Goal: Task Accomplishment & Management: Complete application form

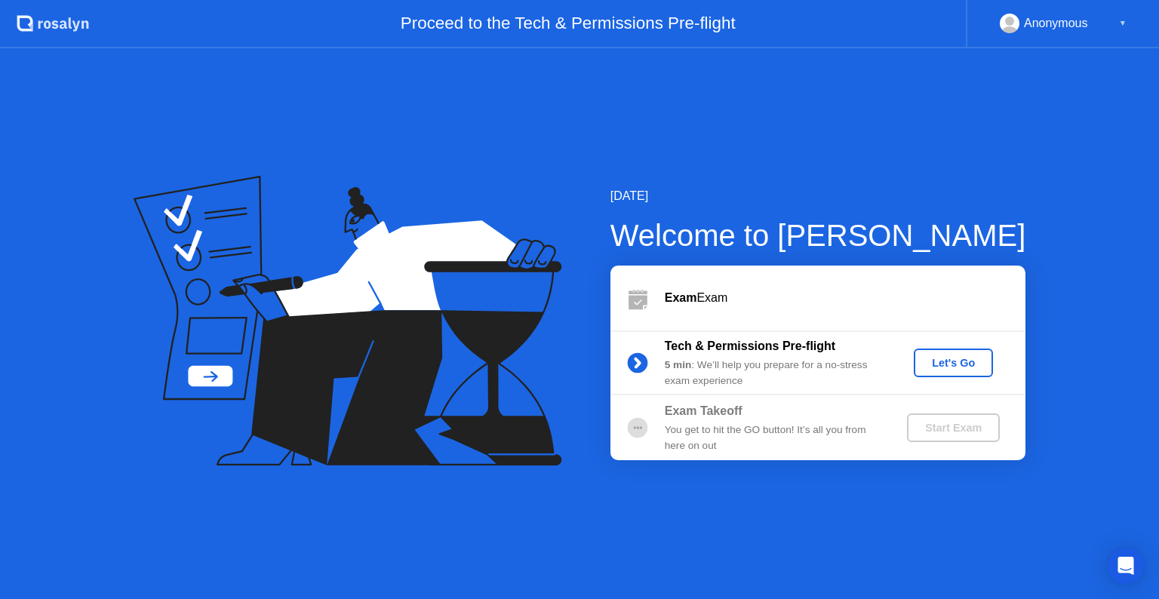
click at [944, 360] on div "Let's Go" at bounding box center [953, 363] width 67 height 12
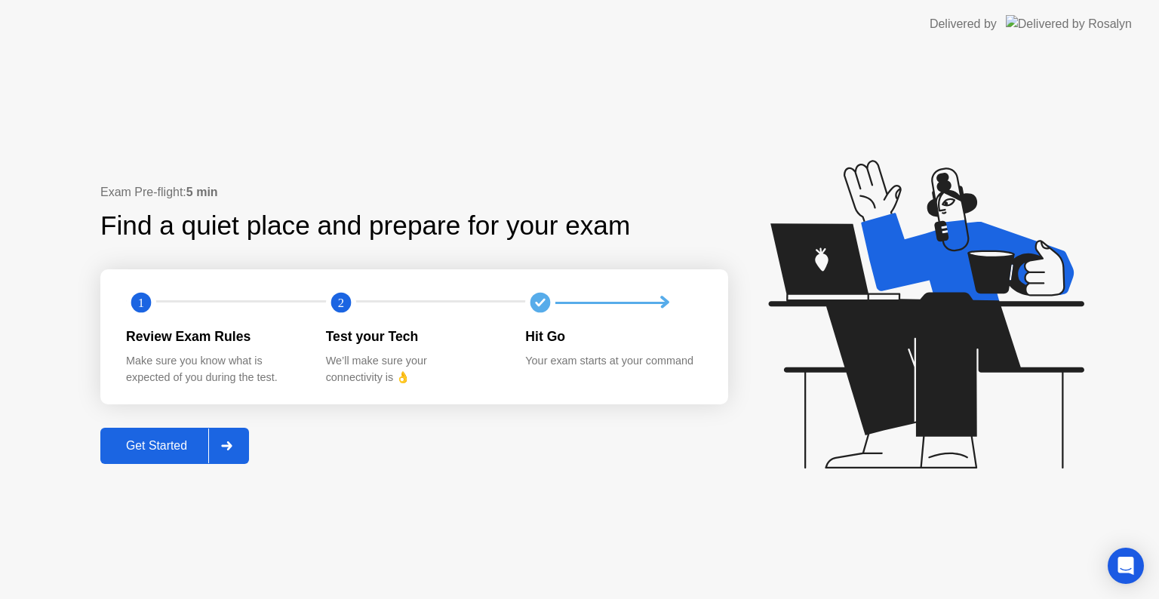
click at [173, 447] on div "Get Started" at bounding box center [156, 446] width 103 height 14
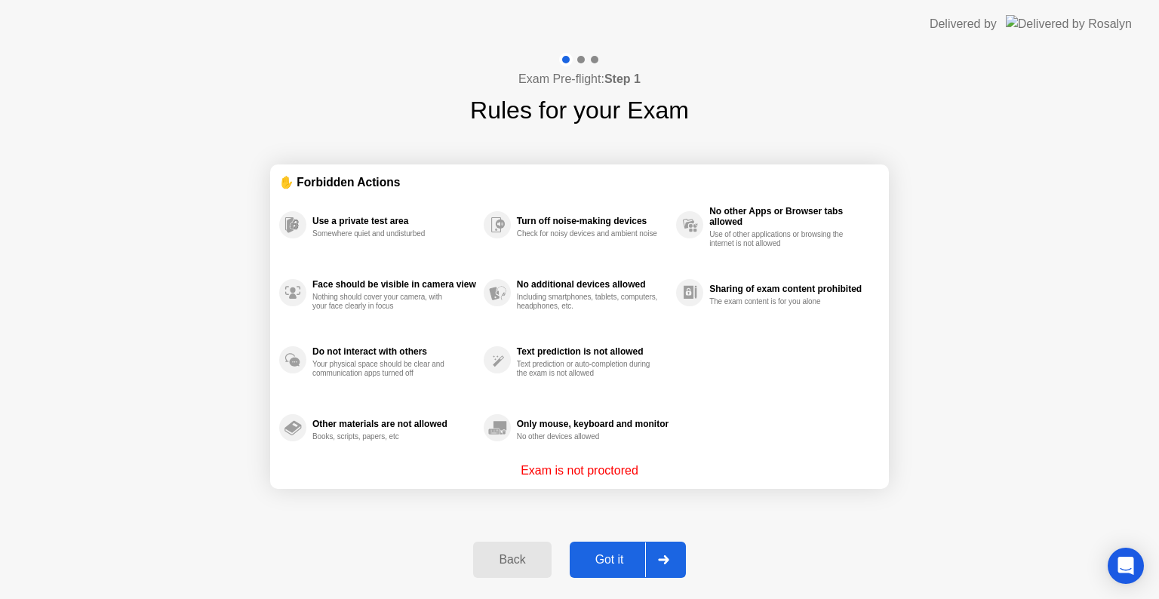
click at [613, 558] on div "Got it" at bounding box center [609, 560] width 71 height 14
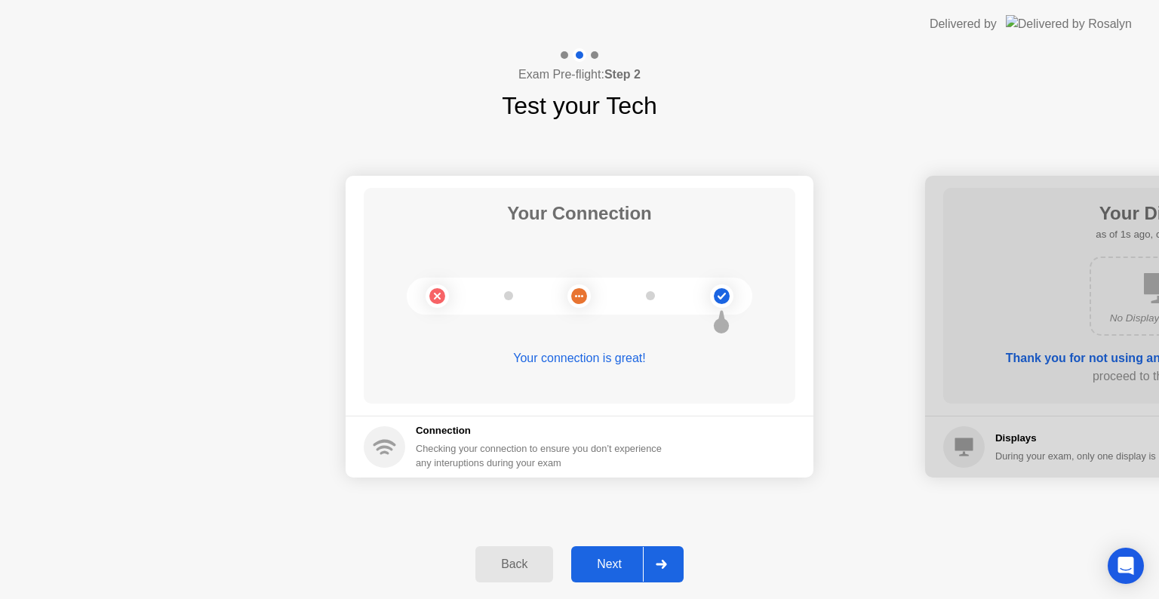
click at [603, 558] on div "Next" at bounding box center [609, 565] width 67 height 14
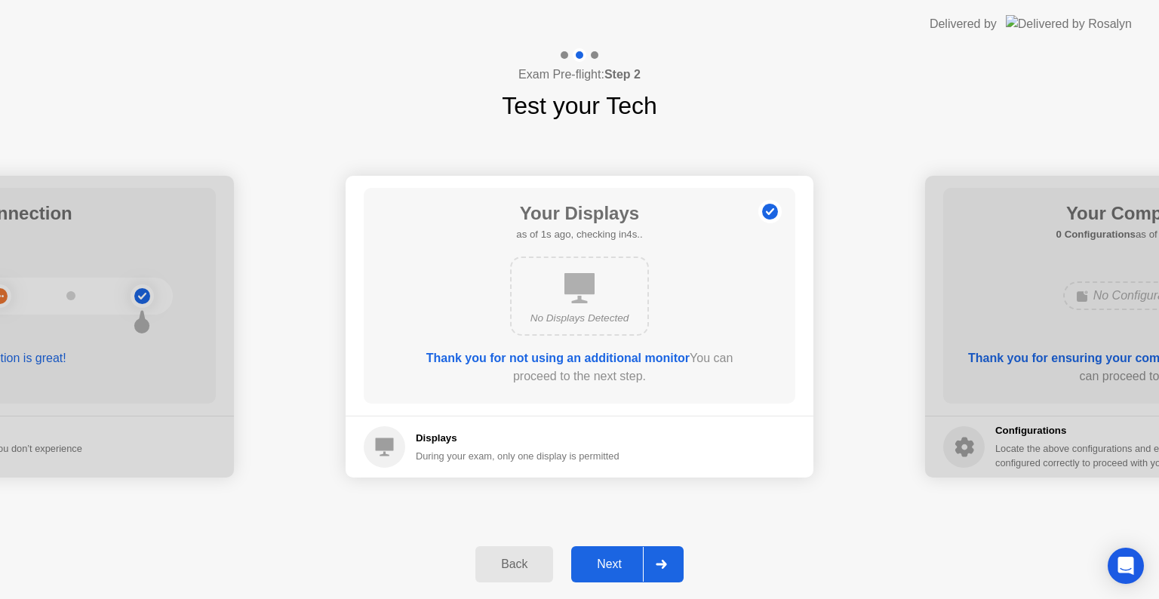
click at [603, 558] on div "Next" at bounding box center [609, 565] width 67 height 14
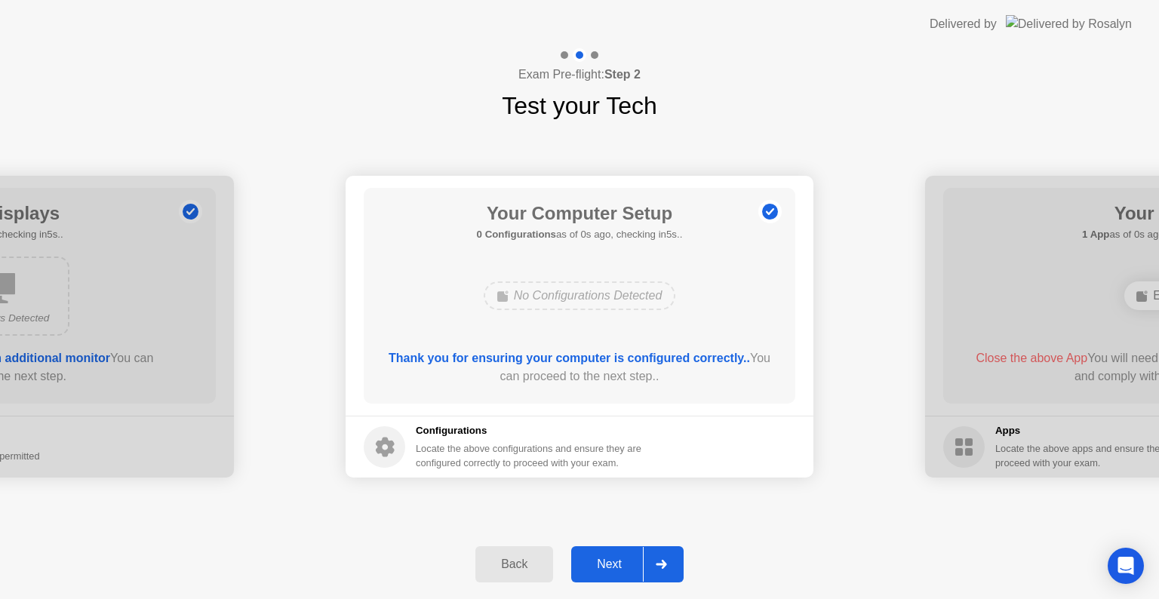
click at [603, 558] on div "Next" at bounding box center [609, 565] width 67 height 14
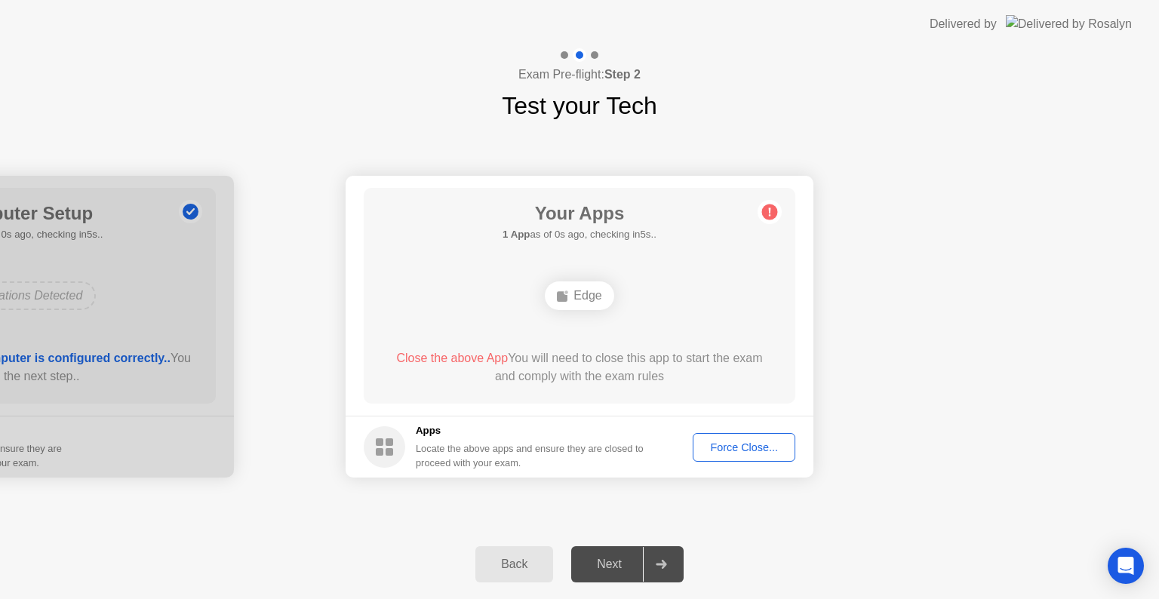
click at [567, 293] on ellipse at bounding box center [566, 292] width 5 height 5
click at [744, 450] on div "Force Close..." at bounding box center [744, 447] width 92 height 12
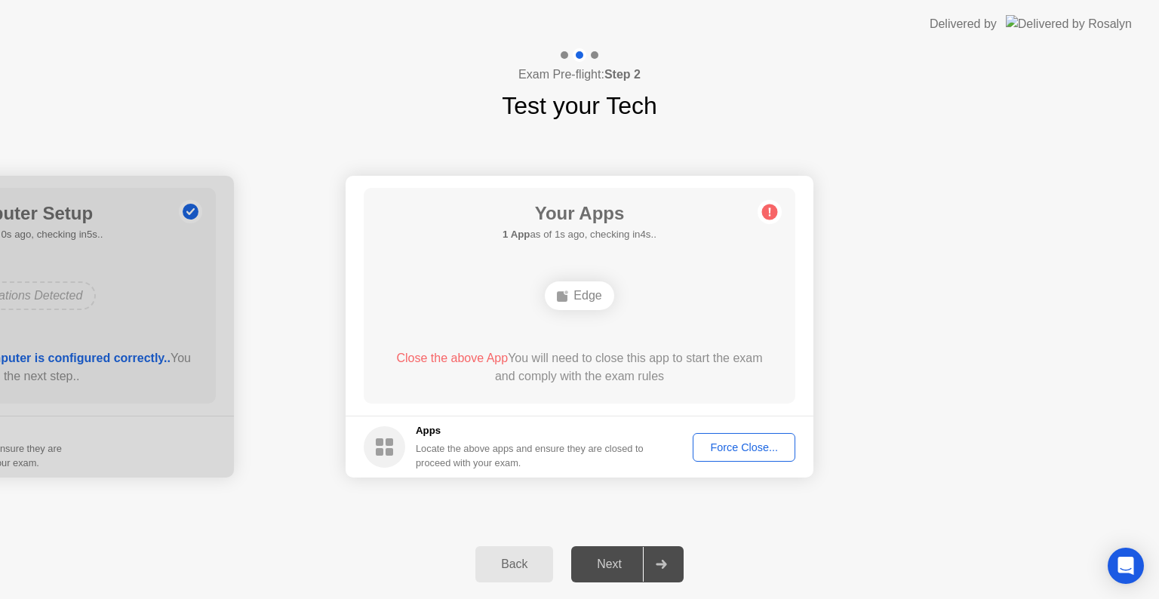
click at [520, 567] on div "Back" at bounding box center [514, 565] width 69 height 14
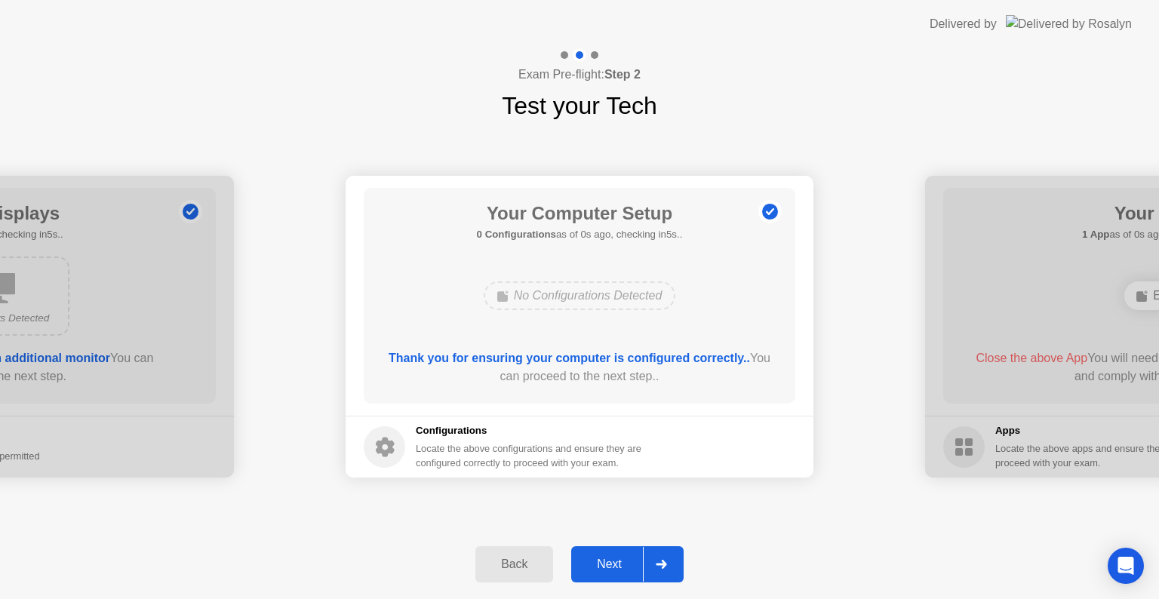
click at [619, 561] on div "Next" at bounding box center [609, 565] width 67 height 14
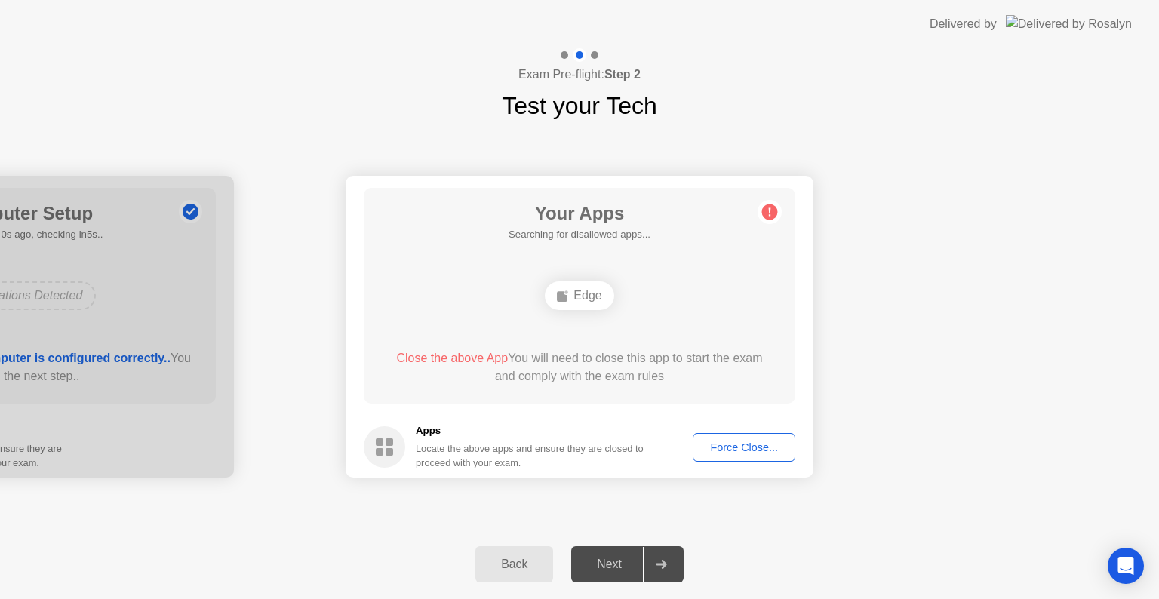
click at [729, 447] on div "Force Close..." at bounding box center [744, 447] width 92 height 12
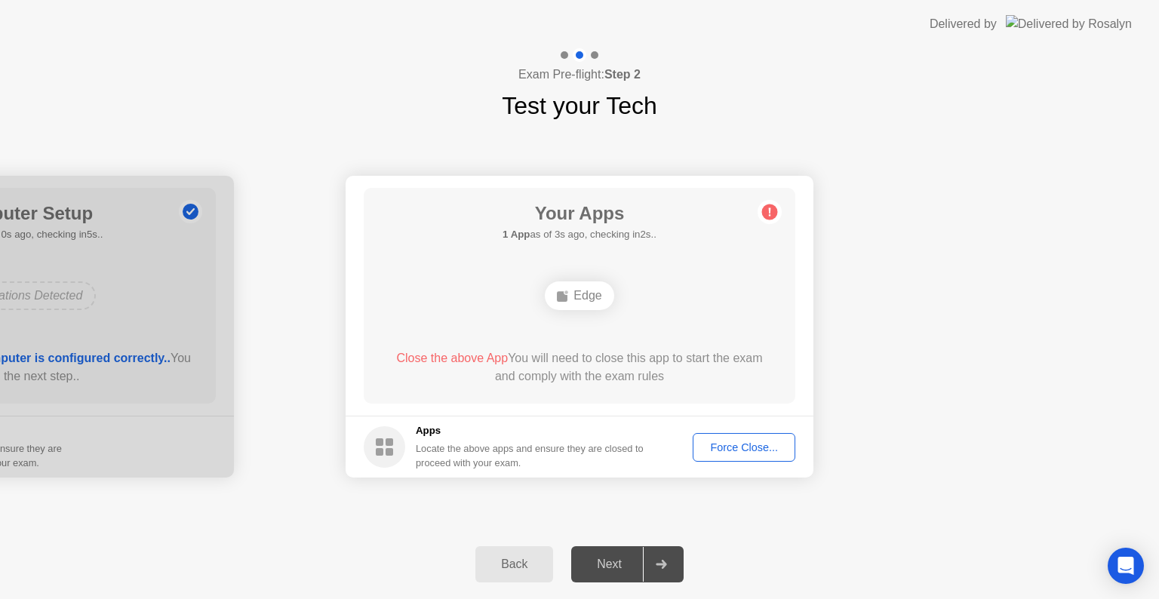
click at [525, 571] on div "Back" at bounding box center [514, 565] width 69 height 14
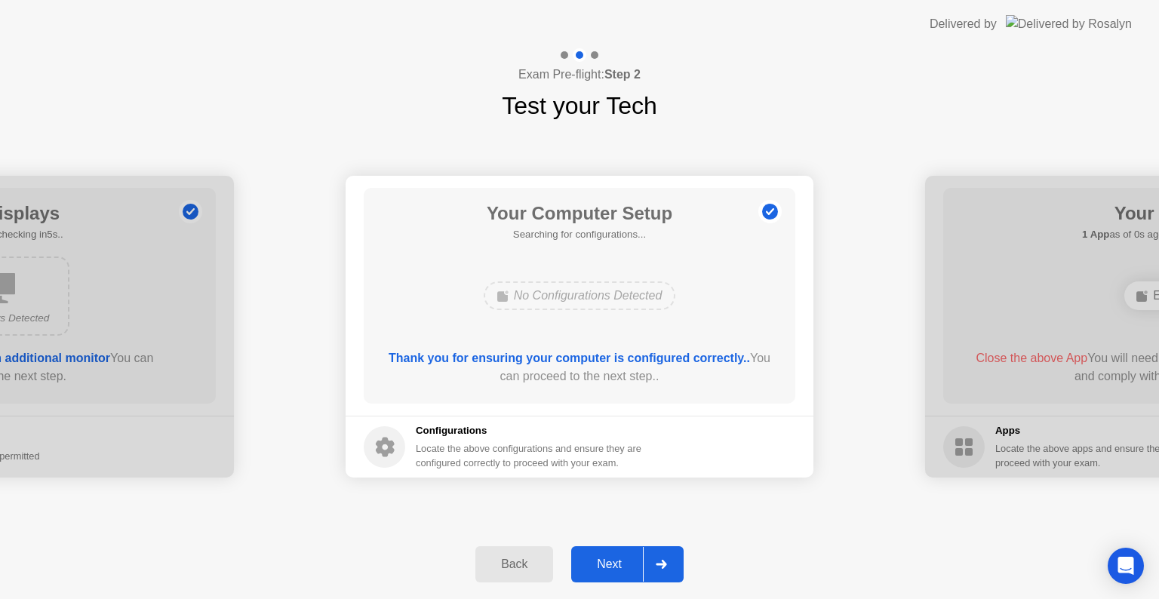
click at [525, 571] on div "Back" at bounding box center [514, 565] width 69 height 14
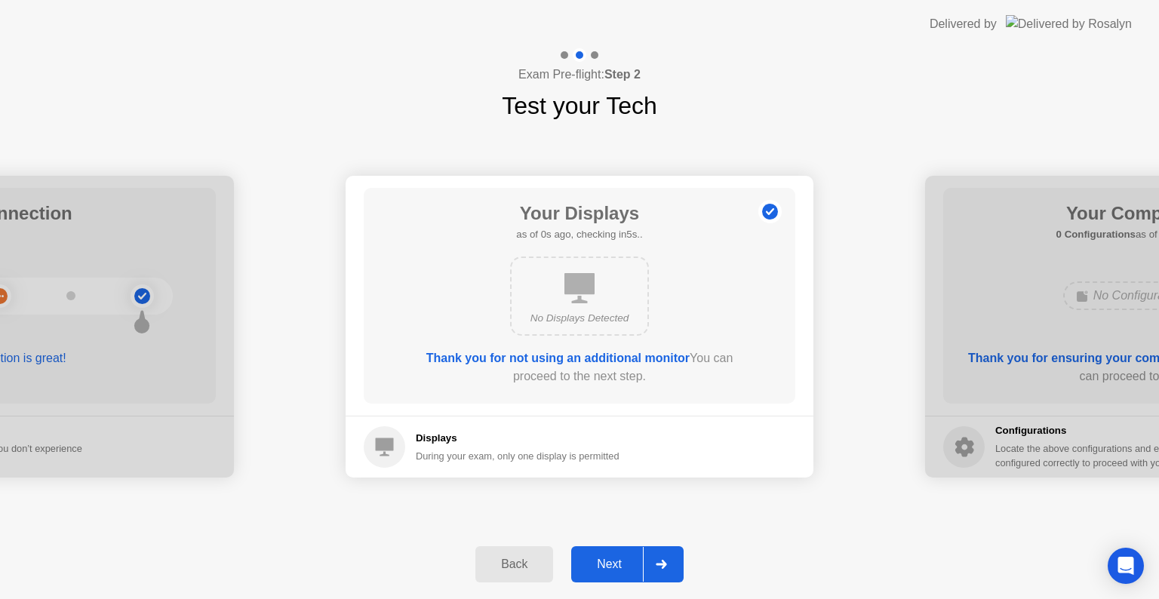
click at [525, 571] on div "Back" at bounding box center [514, 565] width 69 height 14
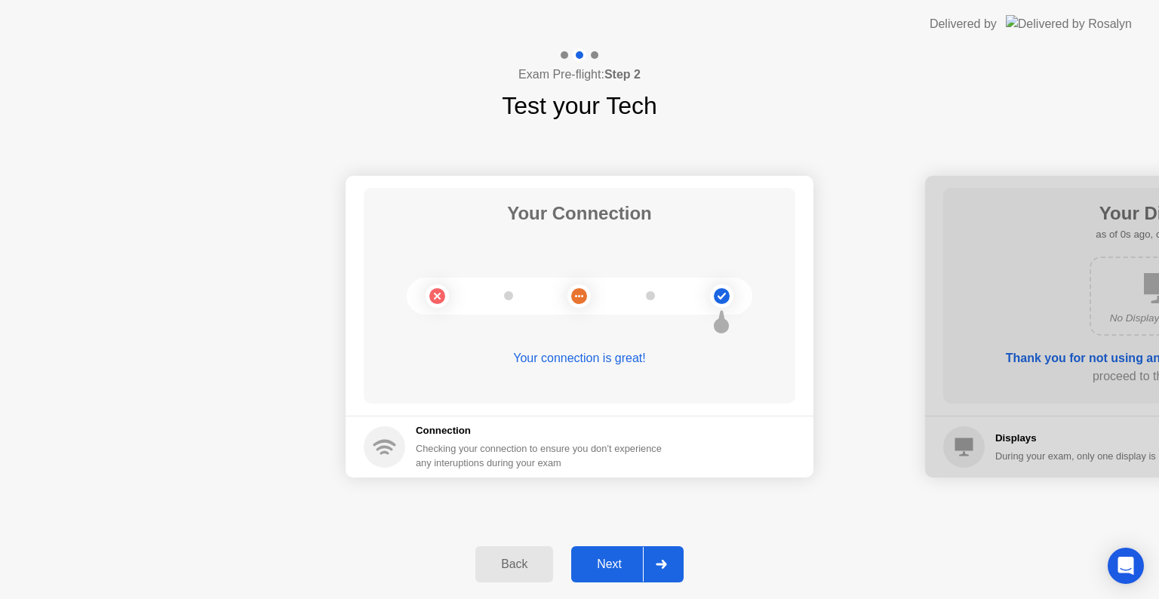
click at [525, 571] on div "Back" at bounding box center [514, 565] width 69 height 14
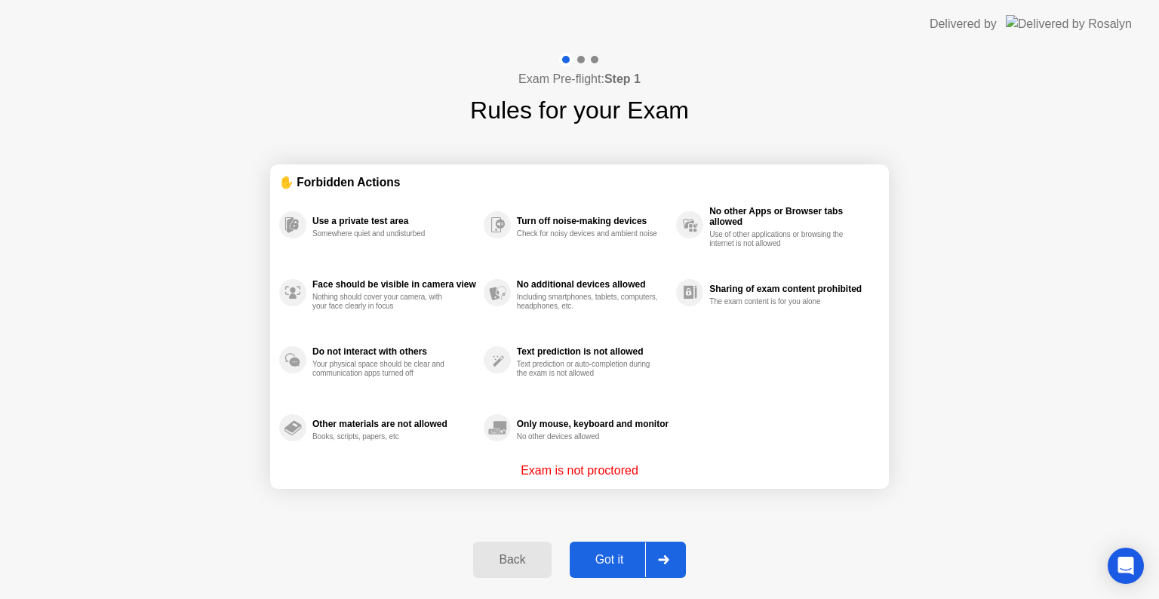
click at [617, 556] on div "Got it" at bounding box center [609, 560] width 71 height 14
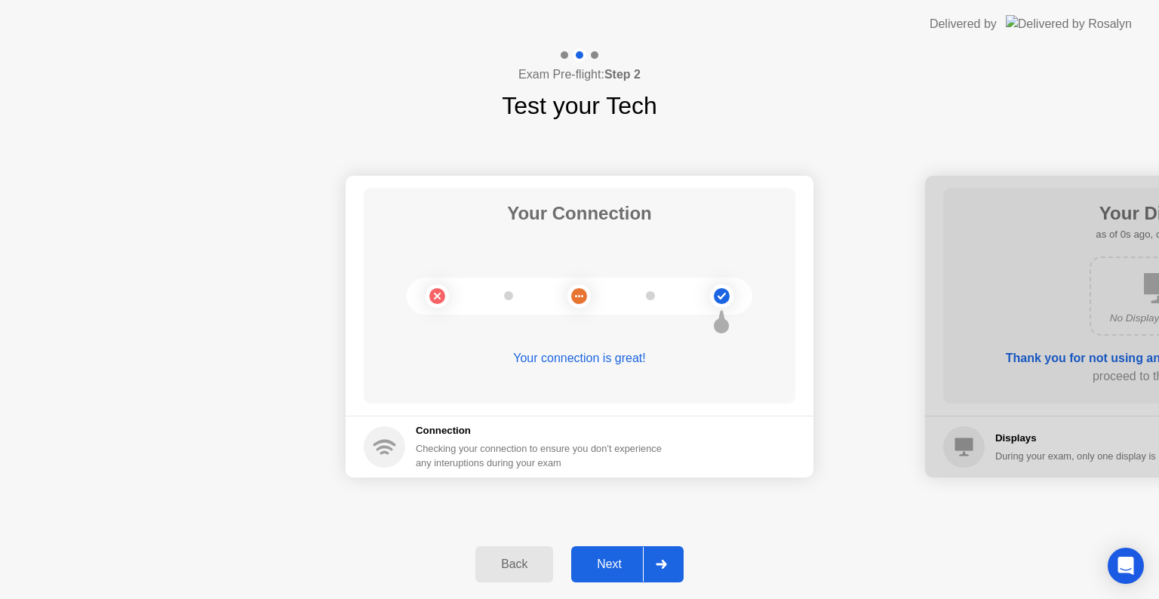
click at [607, 571] on div "Next" at bounding box center [609, 565] width 67 height 14
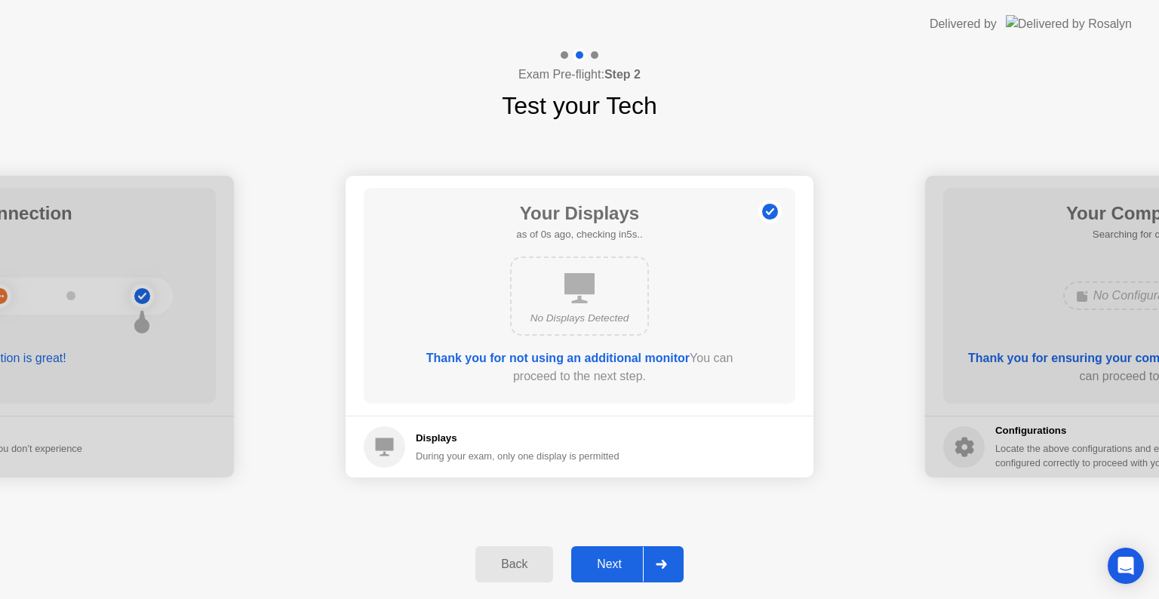
click at [607, 571] on div "Next" at bounding box center [609, 565] width 67 height 14
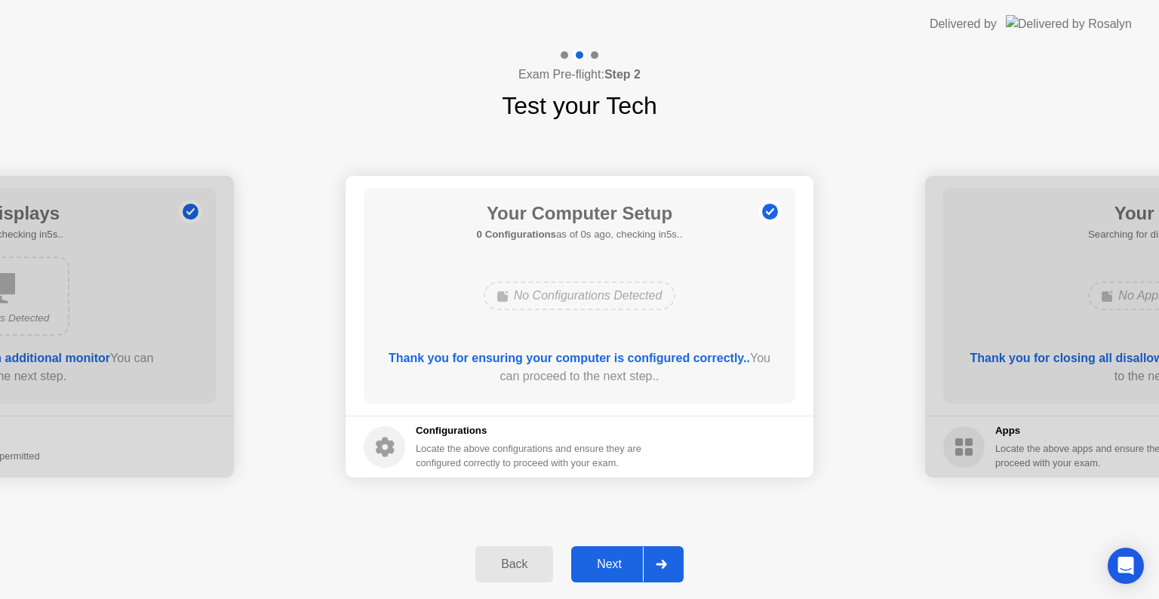
click at [607, 571] on div "Next" at bounding box center [609, 565] width 67 height 14
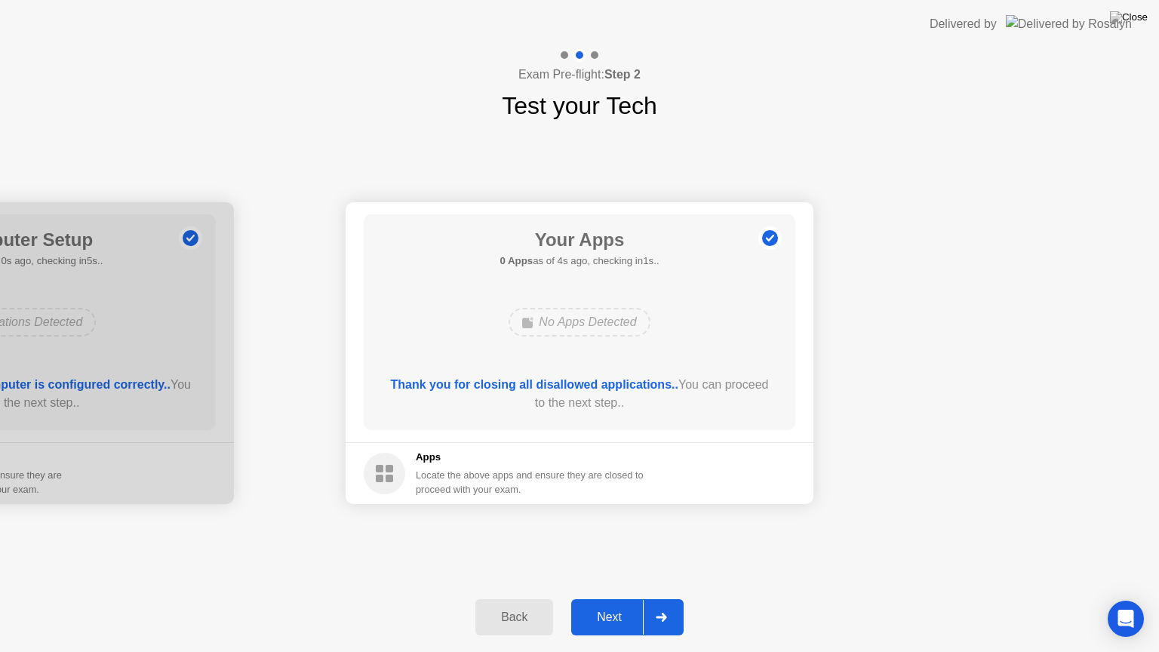
click at [610, 598] on div "Next" at bounding box center [609, 617] width 67 height 14
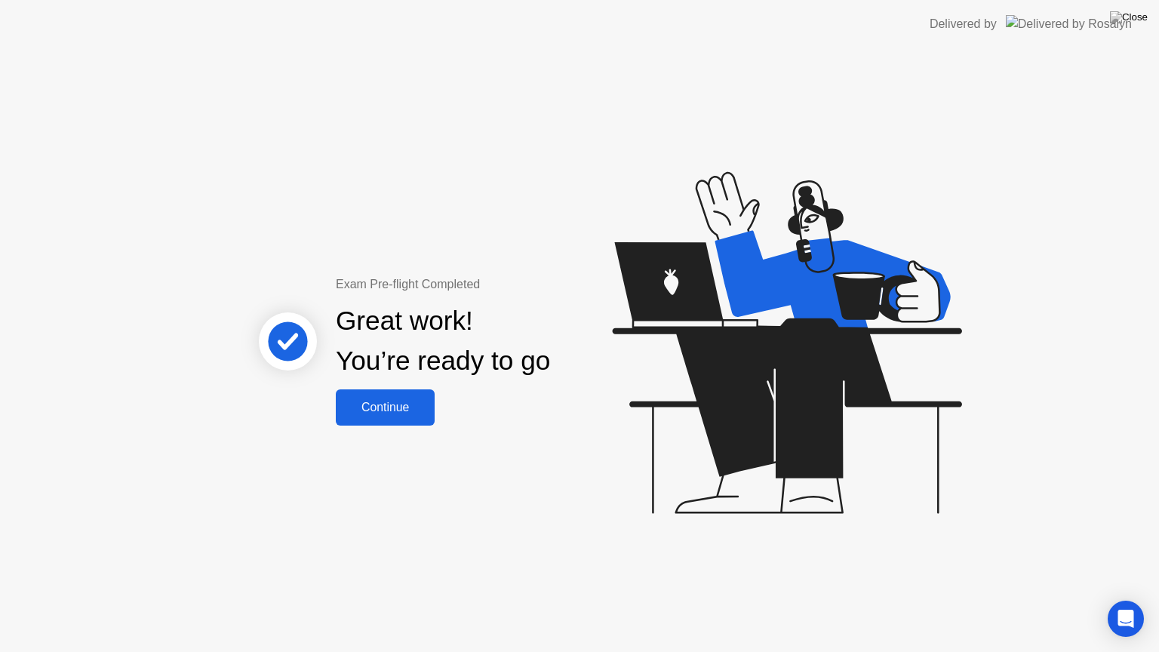
click at [401, 412] on div "Continue" at bounding box center [385, 408] width 90 height 14
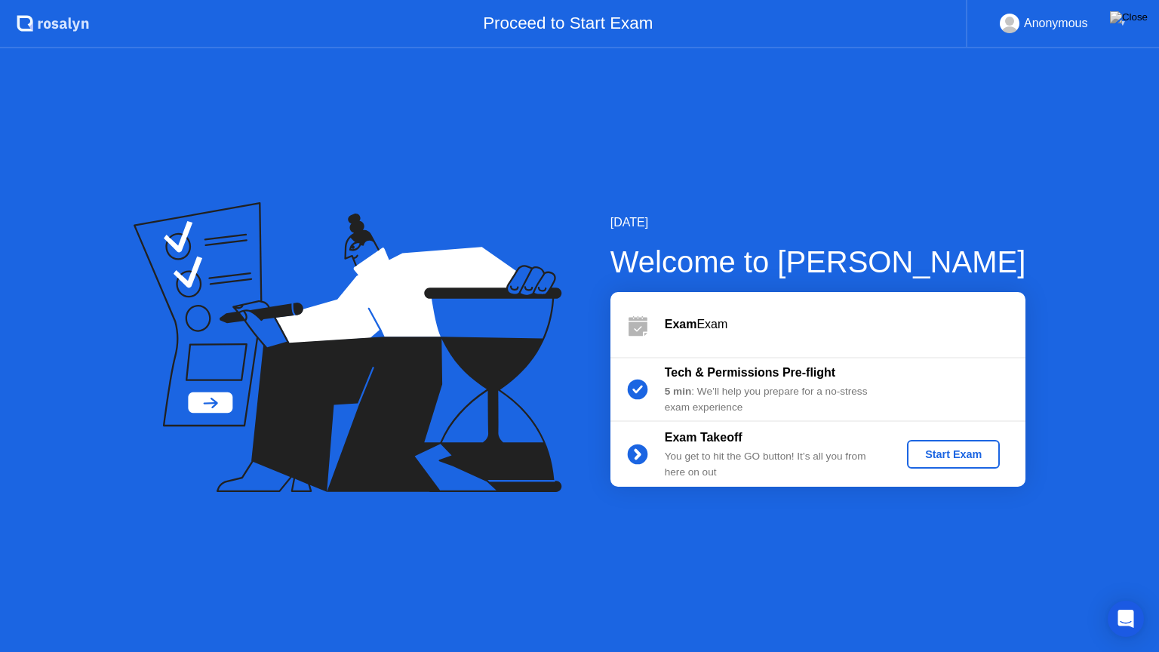
click at [947, 455] on div "Start Exam" at bounding box center [953, 454] width 81 height 12
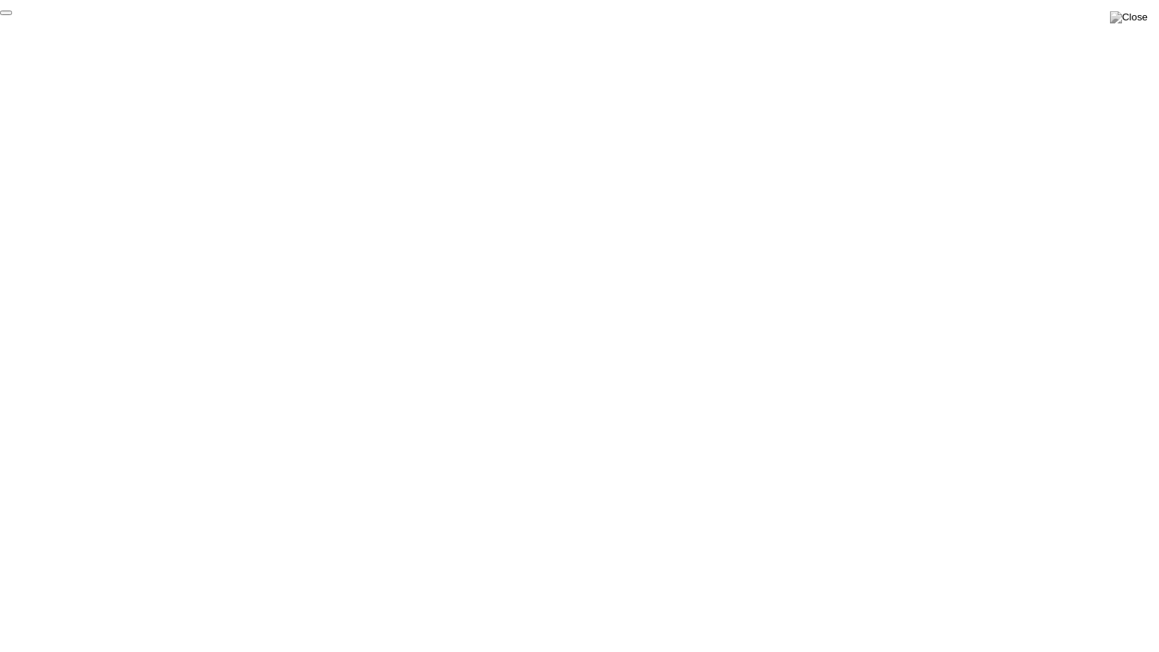
click div "End Proctoring Session"
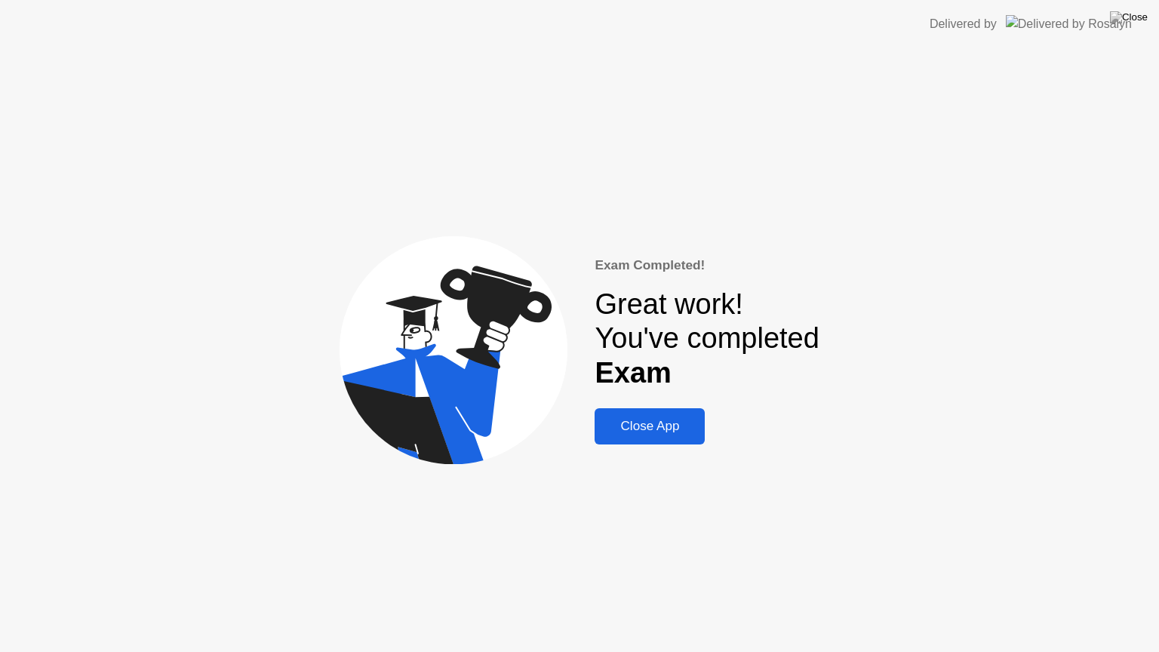
click at [631, 432] on div "Close App" at bounding box center [649, 426] width 101 height 15
